Goal: Information Seeking & Learning: Check status

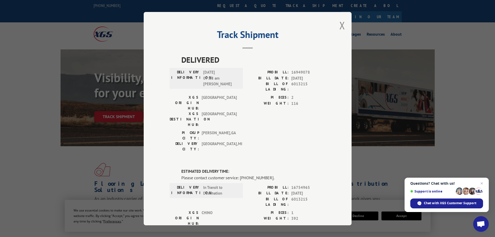
scroll to position [70, 0]
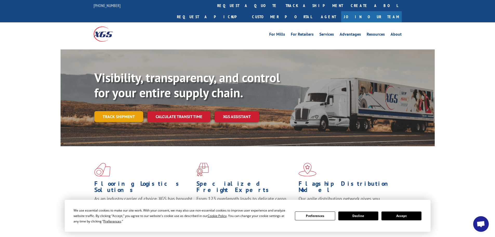
drag, startPoint x: 110, startPoint y: 97, endPoint x: 111, endPoint y: 102, distance: 4.9
click at [110, 96] on div "Visibility, transparency, and control for your entire supply chain. Track shipm…" at bounding box center [264, 106] width 340 height 73
click at [111, 111] on link "Track shipment" at bounding box center [118, 116] width 49 height 11
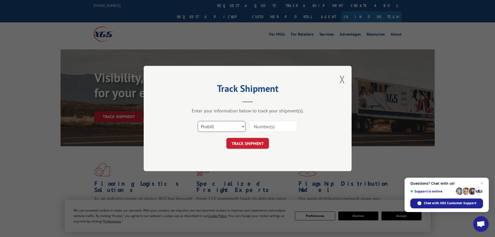
click at [203, 124] on select "Select category... Probill BOL PO" at bounding box center [222, 126] width 48 height 11
select select "bol"
click at [198, 121] on select "Select category... Probill BOL PO" at bounding box center [222, 126] width 48 height 11
click at [261, 127] on input at bounding box center [273, 126] width 48 height 11
paste input "5179971"
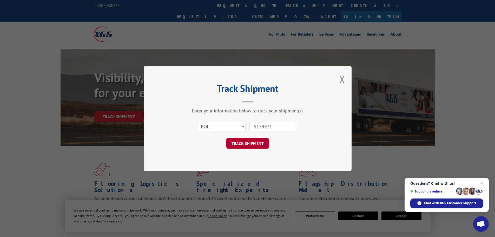
type input "5179971"
click at [243, 142] on button "TRACK SHIPMENT" at bounding box center [247, 143] width 43 height 11
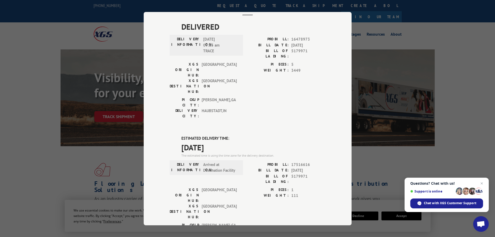
scroll to position [106, 0]
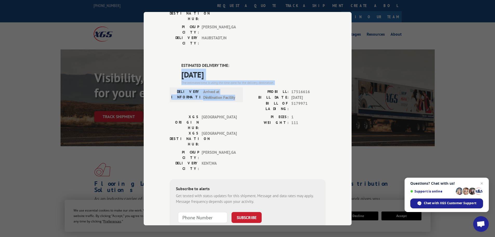
drag, startPoint x: 234, startPoint y: 69, endPoint x: 176, endPoint y: 48, distance: 61.7
click at [176, 63] on div "ESTIMATED DELIVERY TIME: [DATE] The estimated time is using the time zone for t…" at bounding box center [248, 156] width 156 height 187
copy div "[DATE] The estimated time is using the time zone for the delivery destination. …"
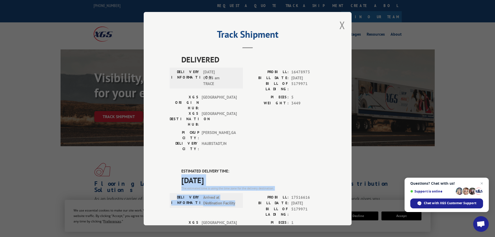
scroll to position [0, 0]
click at [340, 27] on button "Close modal" at bounding box center [342, 25] width 6 height 14
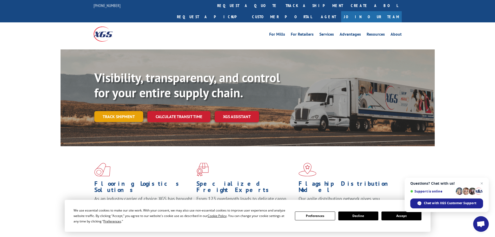
click at [132, 111] on link "Track shipment" at bounding box center [118, 116] width 49 height 11
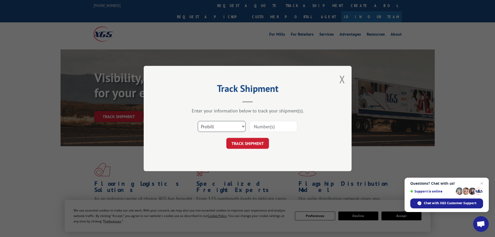
click at [210, 130] on select "Select category... Probill BOL PO" at bounding box center [222, 126] width 48 height 11
select select "bol"
click at [198, 121] on select "Select category... Probill BOL PO" at bounding box center [222, 126] width 48 height 11
click at [266, 126] on input at bounding box center [273, 126] width 48 height 11
paste input "6013348"
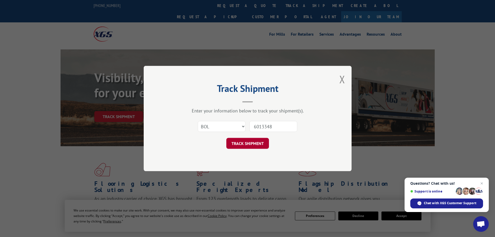
type input "6013348"
click at [251, 142] on button "TRACK SHIPMENT" at bounding box center [247, 143] width 43 height 11
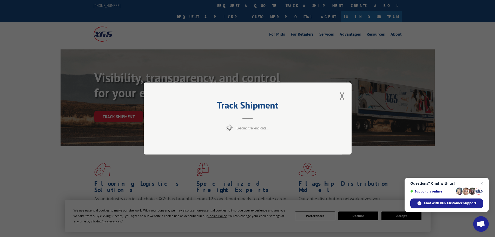
click at [365, 214] on div "Track Shipment Loading tracking data..." at bounding box center [247, 118] width 495 height 237
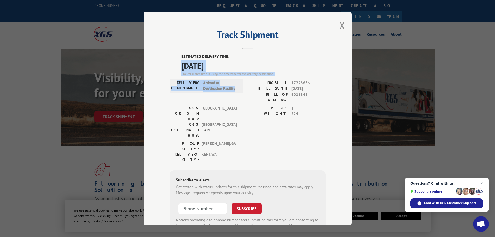
drag, startPoint x: 234, startPoint y: 90, endPoint x: 173, endPoint y: 68, distance: 65.5
click at [173, 68] on div "ESTIMATED DELIVERY TIME: [DATE] The estimated time is using the time zone for t…" at bounding box center [248, 147] width 156 height 187
copy div "[DATE] The estimated time is using the time zone for the delivery destination. …"
